Goal: Check status: Check status

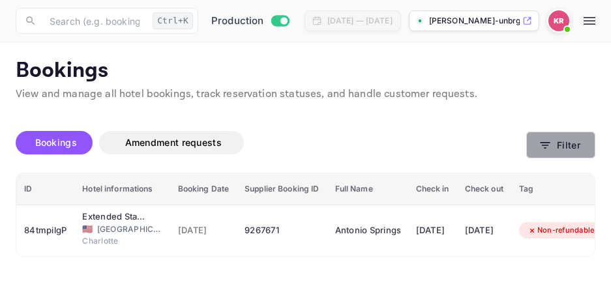
click at [550, 148] on icon "button" at bounding box center [545, 145] width 13 height 13
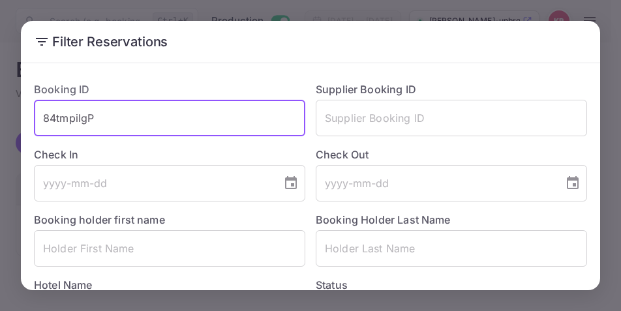
drag, startPoint x: 99, startPoint y: 116, endPoint x: 87, endPoint y: 119, distance: 12.4
click at [87, 119] on input "84tmpilgP" at bounding box center [169, 118] width 271 height 37
click at [88, 115] on input "84tmpilgP" at bounding box center [169, 118] width 271 height 37
click at [93, 117] on input "84tmpilgP" at bounding box center [169, 118] width 271 height 37
click at [98, 118] on input "84tmpilgP" at bounding box center [169, 118] width 271 height 37
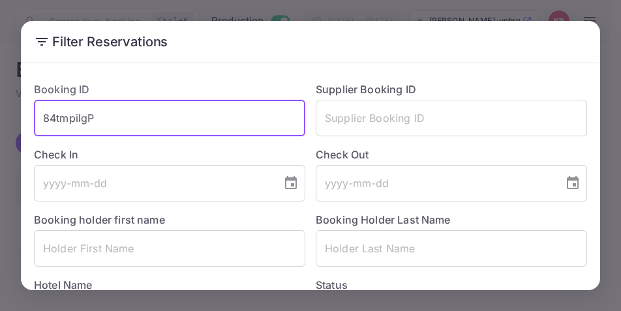
click at [99, 118] on input "84tmpilgP" at bounding box center [169, 118] width 271 height 37
drag, startPoint x: 99, startPoint y: 118, endPoint x: 52, endPoint y: 117, distance: 46.4
click at [52, 117] on input "84tmpilgP" at bounding box center [169, 118] width 271 height 37
paste input "I9CoD5VeL"
click at [40, 121] on input "I9CoD5VeL" at bounding box center [169, 118] width 271 height 37
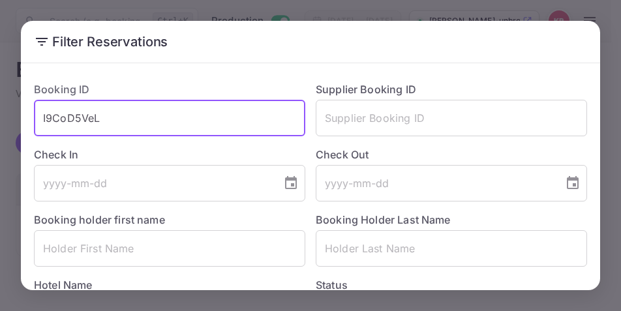
click at [111, 118] on input "I9CoD5VeL" at bounding box center [169, 118] width 271 height 37
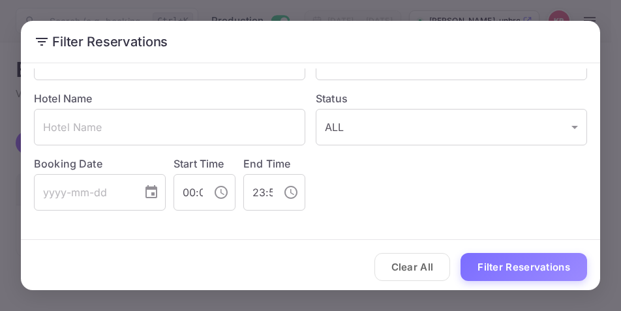
scroll to position [191, 0]
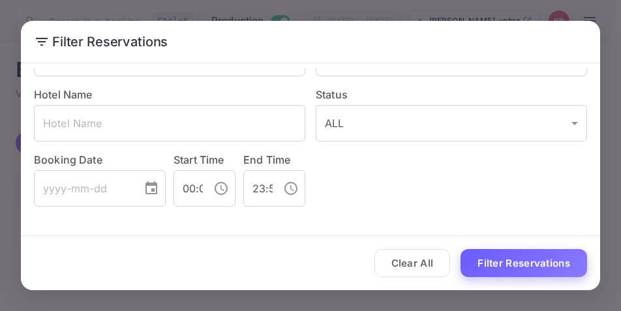
type input "I9CoD5VeL"
click at [534, 260] on button "Filter Reservations" at bounding box center [524, 263] width 127 height 28
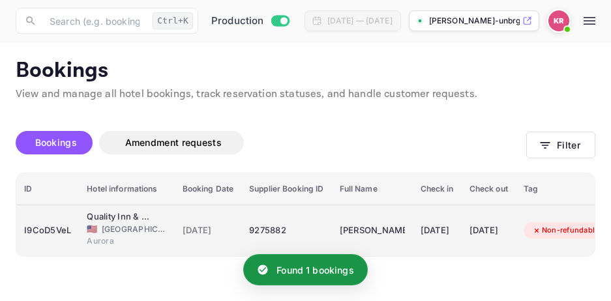
click at [273, 228] on div "9275882" at bounding box center [286, 231] width 74 height 21
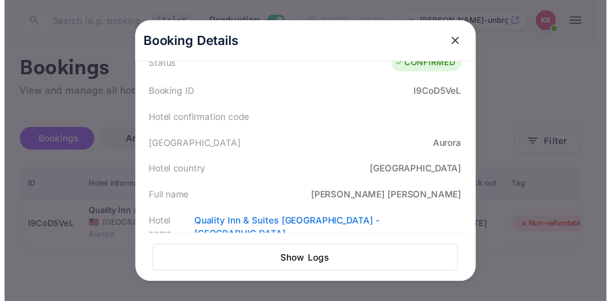
scroll to position [0, 0]
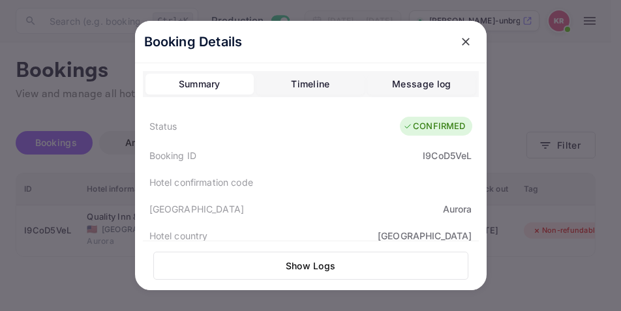
click at [462, 41] on icon "close" at bounding box center [466, 42] width 8 height 8
